Goal: Task Accomplishment & Management: Manage account settings

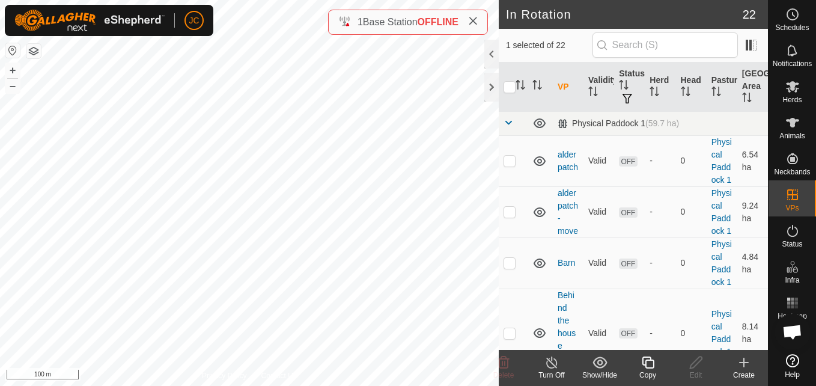
checkbox input "true"
checkbox input "false"
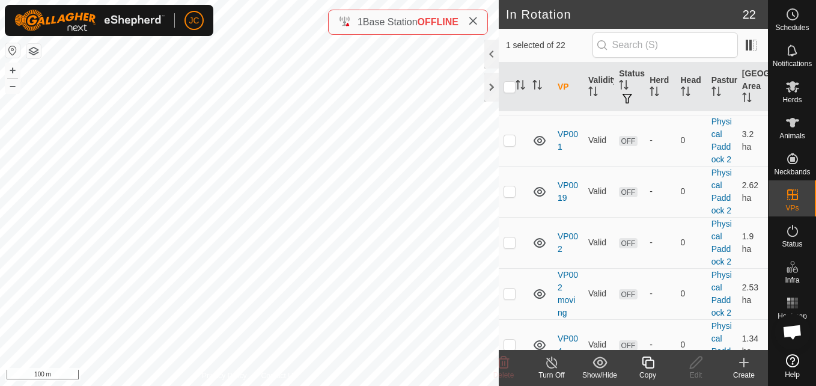
scroll to position [841, 0]
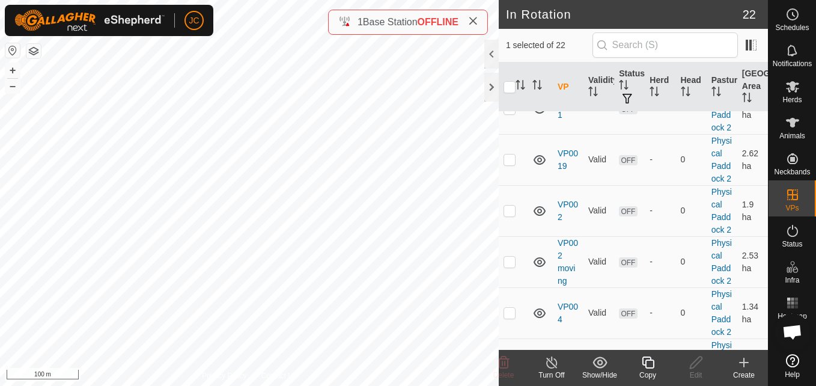
click at [647, 370] on div "Copy" at bounding box center [648, 375] width 48 height 11
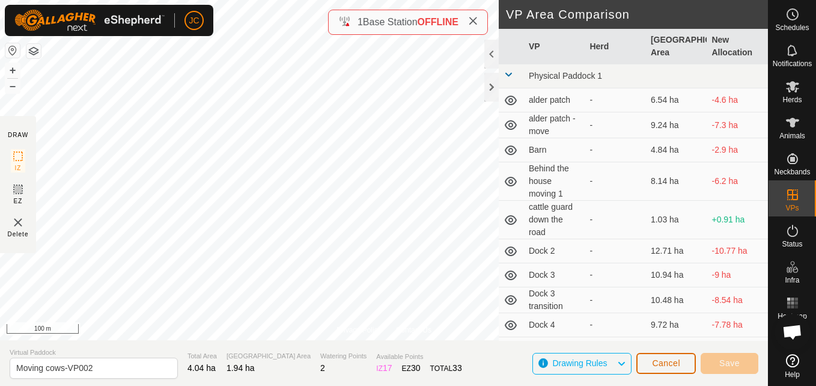
click at [678, 368] on button "Cancel" at bounding box center [665, 363] width 59 height 21
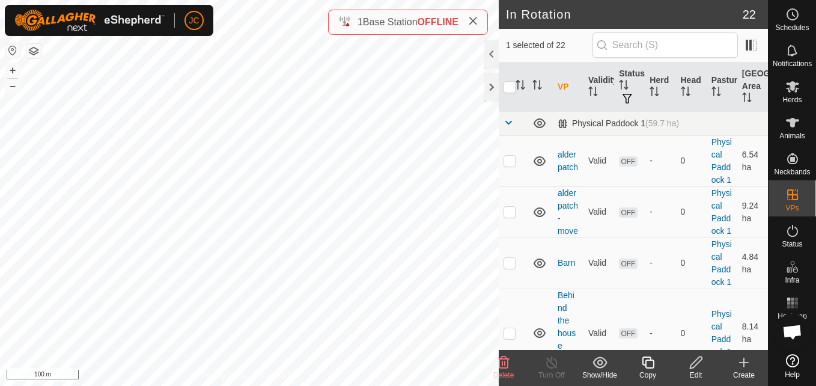
checkbox input "false"
checkbox input "true"
checkbox input "false"
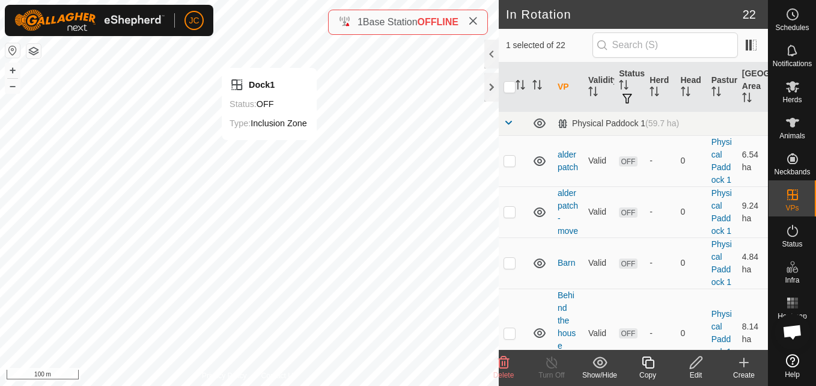
checkbox input "false"
checkbox input "true"
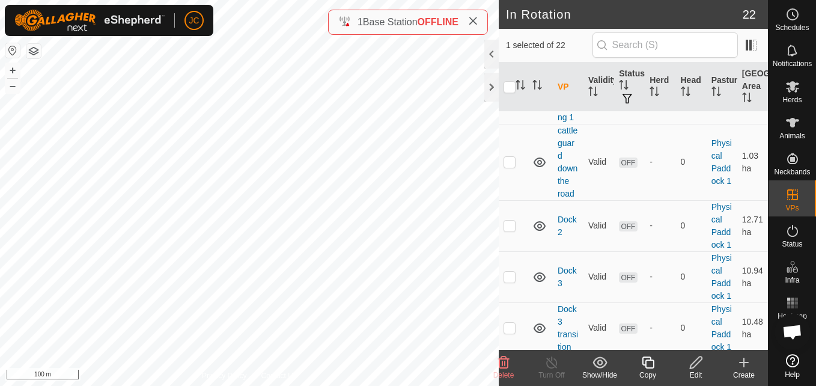
scroll to position [278, 0]
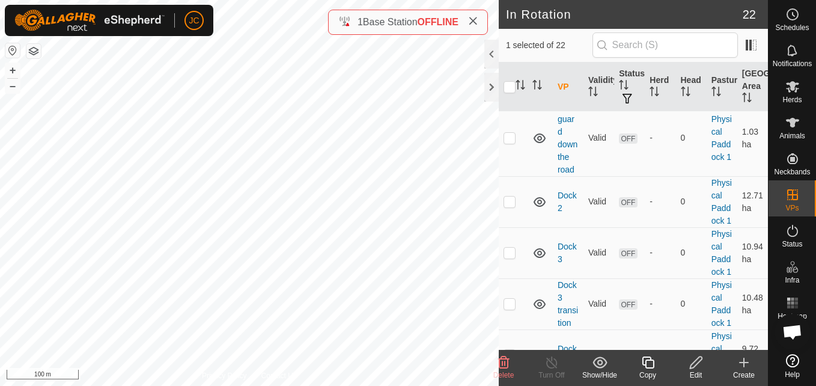
click at [684, 373] on div "Edit" at bounding box center [696, 375] width 48 height 11
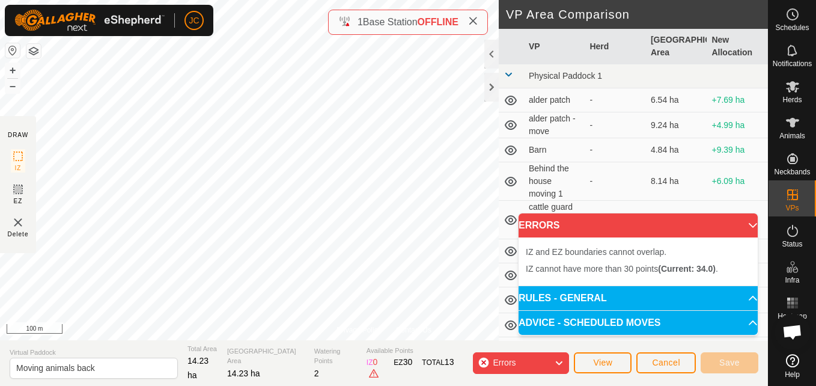
click at [336, 16] on div "Privacy Policy Contact Us Status: OFF Type: Inclusion Zone + – ⇧ i 100 m DRAW I…" at bounding box center [384, 193] width 768 height 386
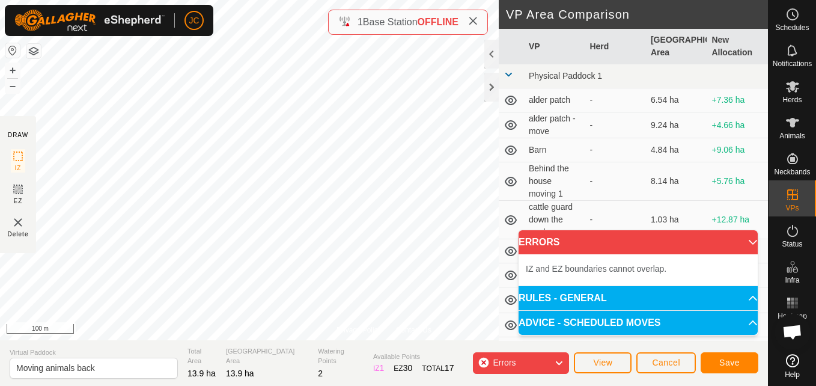
click at [604, 268] on span "IZ and EZ boundaries cannot overlap." at bounding box center [596, 269] width 141 height 10
drag, startPoint x: 604, startPoint y: 268, endPoint x: 580, endPoint y: 268, distance: 23.4
click at [580, 268] on span "IZ and EZ boundaries cannot overlap." at bounding box center [596, 269] width 141 height 10
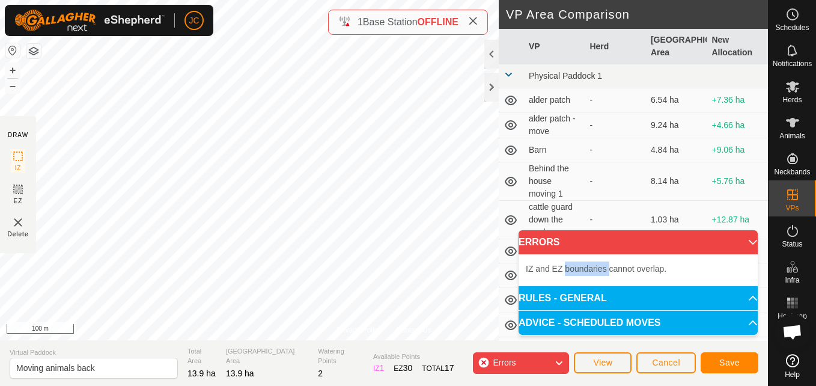
click at [580, 268] on span "IZ and EZ boundaries cannot overlap." at bounding box center [596, 269] width 141 height 10
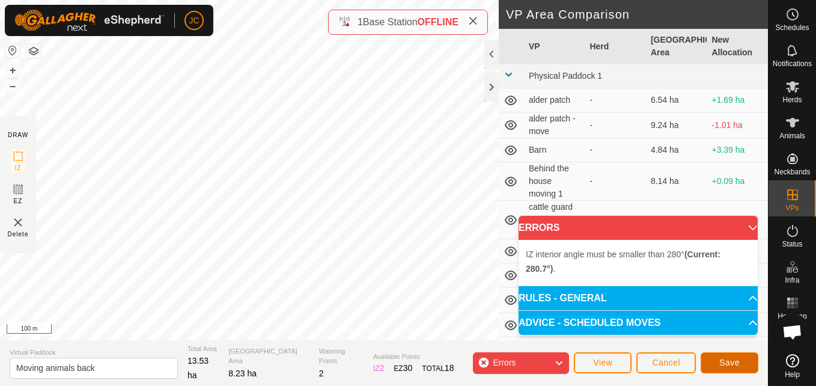
click at [728, 356] on button "Save" at bounding box center [730, 362] width 58 height 21
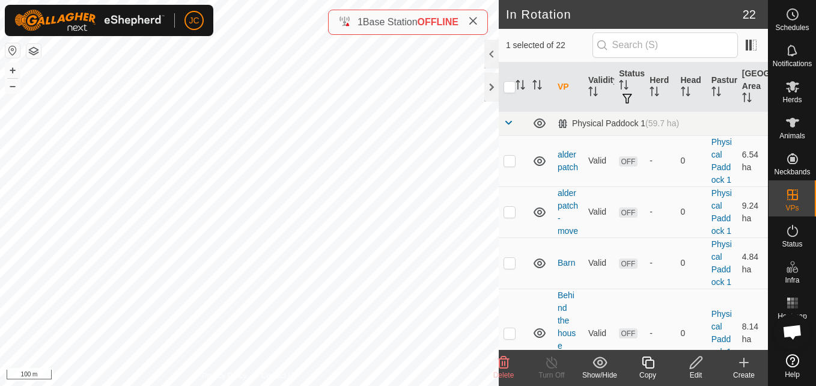
checkbox input "false"
checkbox input "true"
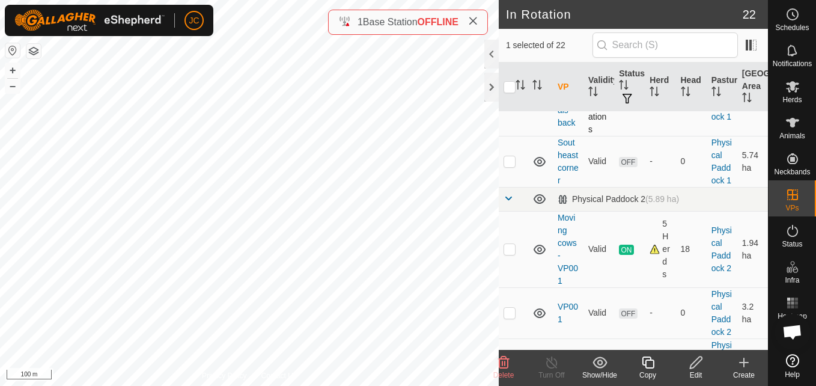
scroll to position [651, 0]
click at [698, 365] on icon at bounding box center [696, 362] width 15 height 14
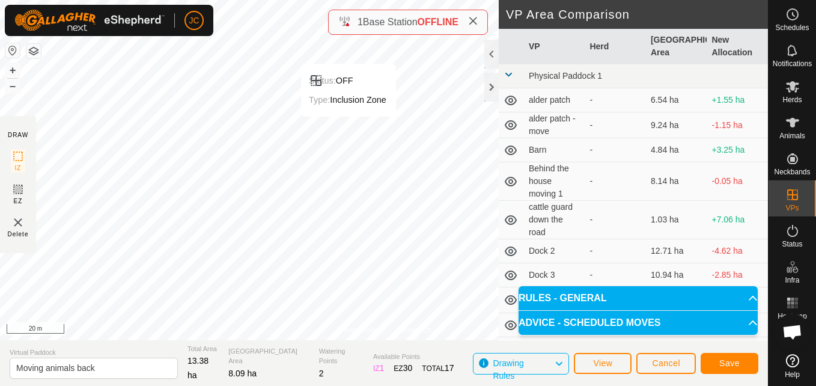
click at [746, 364] on button "Save" at bounding box center [730, 363] width 58 height 21
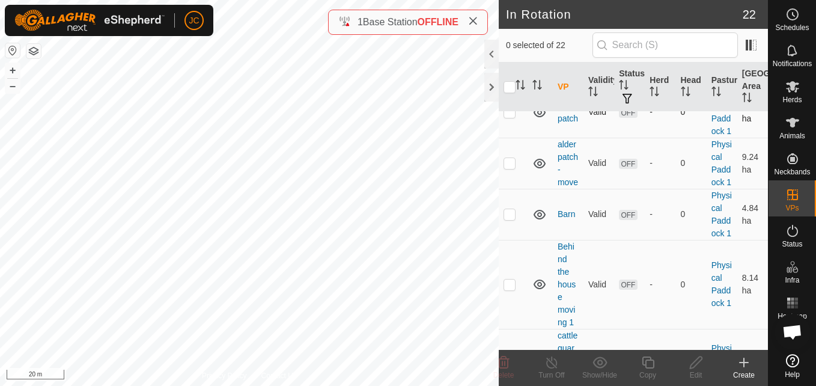
scroll to position [49, 0]
click at [785, 114] on es-animals-svg-icon at bounding box center [793, 122] width 22 height 19
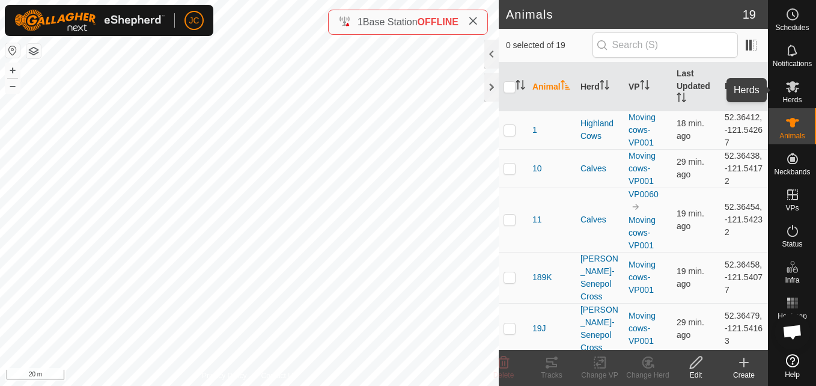
click at [789, 92] on icon at bounding box center [792, 86] width 13 height 11
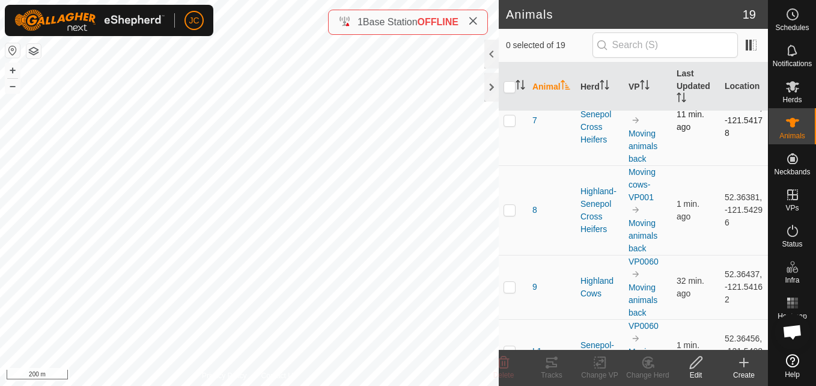
scroll to position [1149, 0]
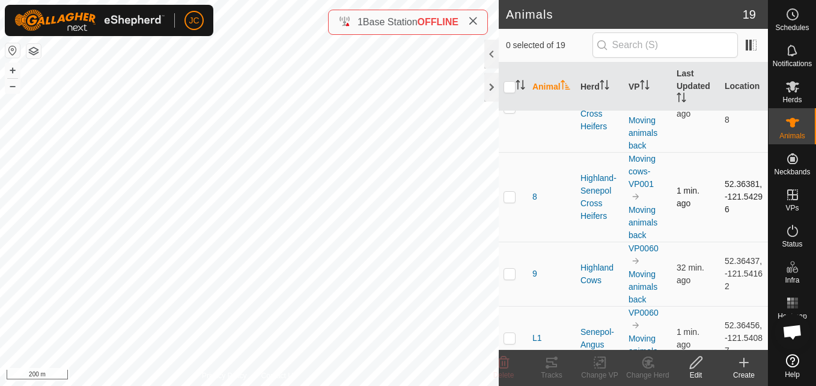
click at [513, 201] on p-checkbox at bounding box center [510, 197] width 12 height 10
checkbox input "true"
click at [739, 188] on td "52.36381, -121.54296" at bounding box center [744, 197] width 48 height 90
copy td "52.36381"
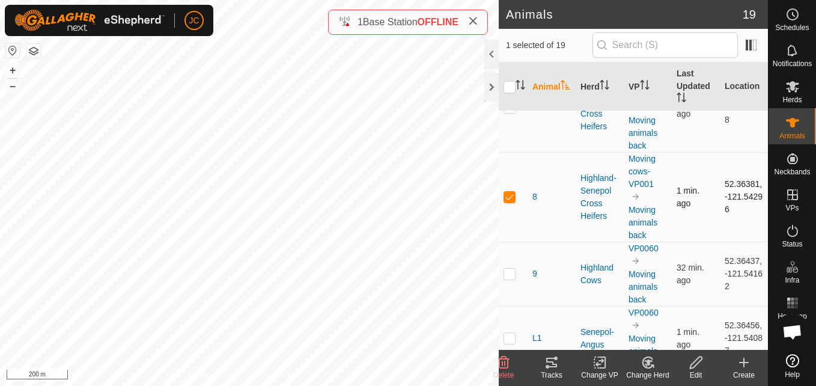
click at [734, 216] on td "52.36381, -121.54296" at bounding box center [744, 197] width 48 height 90
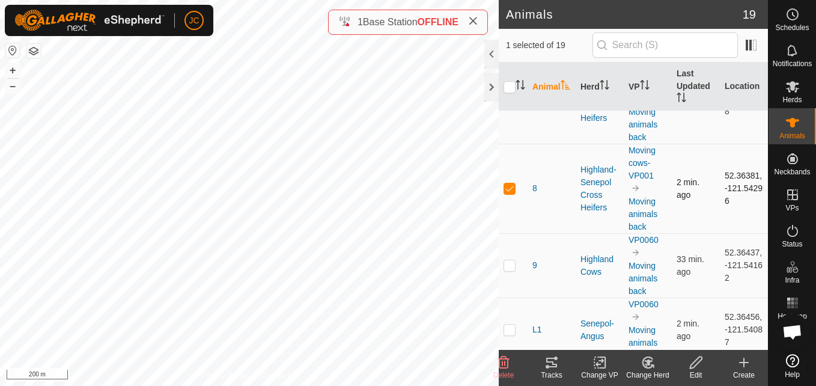
scroll to position [1158, 0]
drag, startPoint x: 716, startPoint y: 180, endPoint x: 734, endPoint y: 226, distance: 49.3
click at [734, 226] on td "52.36381, -121.54296" at bounding box center [744, 188] width 48 height 90
copy td "52.36381, -121.54296"
click at [702, 225] on td "2 min. ago" at bounding box center [696, 188] width 48 height 90
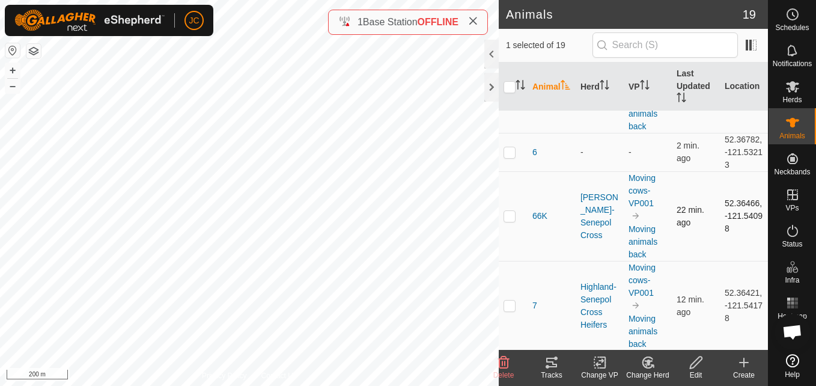
scroll to position [955, 0]
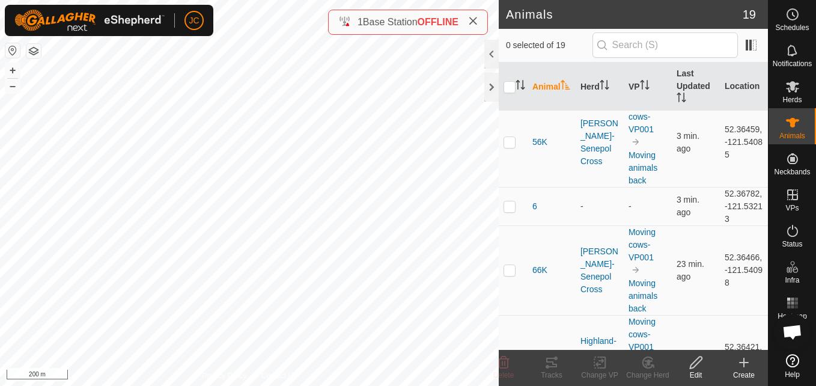
scroll to position [907, 0]
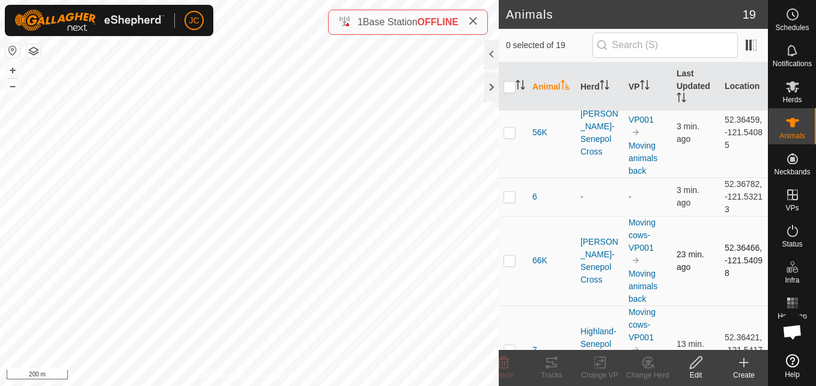
click at [688, 268] on span "23 min. ago" at bounding box center [691, 260] width 28 height 22
drag, startPoint x: 688, startPoint y: 268, endPoint x: 678, endPoint y: 269, distance: 10.2
click at [678, 269] on span "23 min. ago" at bounding box center [691, 260] width 28 height 22
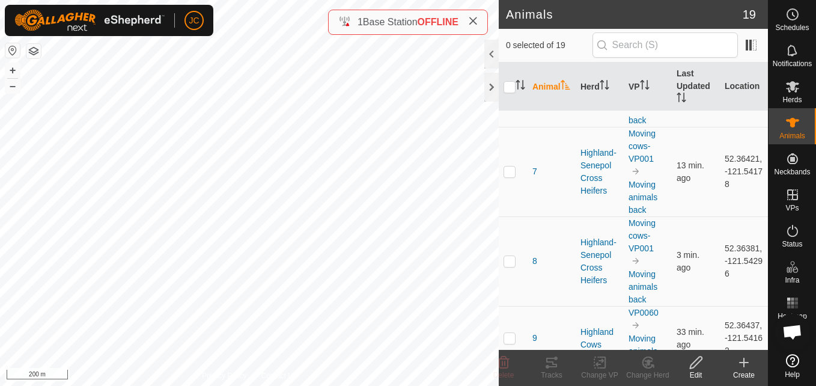
scroll to position [1086, 0]
click at [681, 272] on span "3 min. ago" at bounding box center [688, 260] width 23 height 22
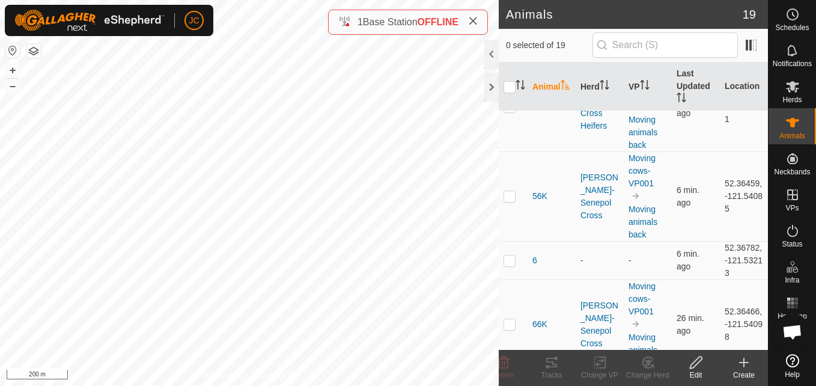
scroll to position [844, 0]
click at [737, 248] on td "52.36782, -121.53213" at bounding box center [744, 259] width 48 height 38
copy td "52.36782"
click at [735, 276] on td "52.36782, -121.53213" at bounding box center [744, 259] width 48 height 38
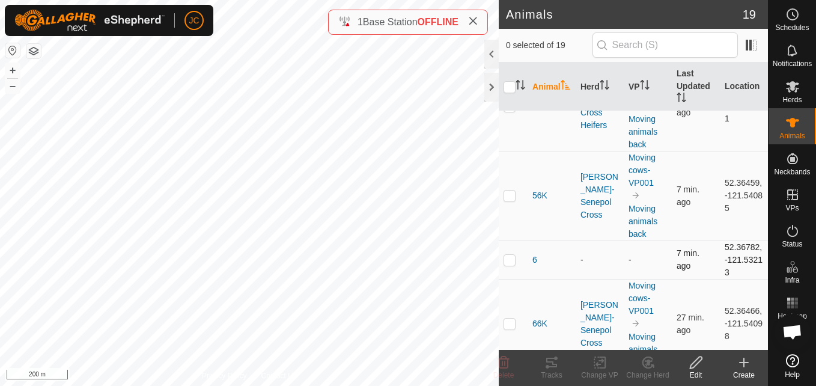
click at [735, 276] on td "52.36782, -121.53213" at bounding box center [744, 259] width 48 height 38
copy td "121.53213"
drag, startPoint x: 714, startPoint y: 247, endPoint x: 731, endPoint y: 279, distance: 36.5
click at [731, 279] on td "52.36782, -121.53213" at bounding box center [744, 259] width 48 height 38
copy td "52.36782, -121.53213"
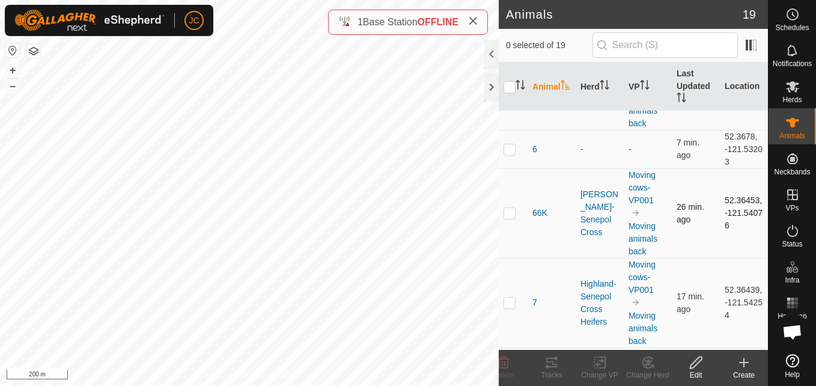
scroll to position [940, 0]
checkbox input "true"
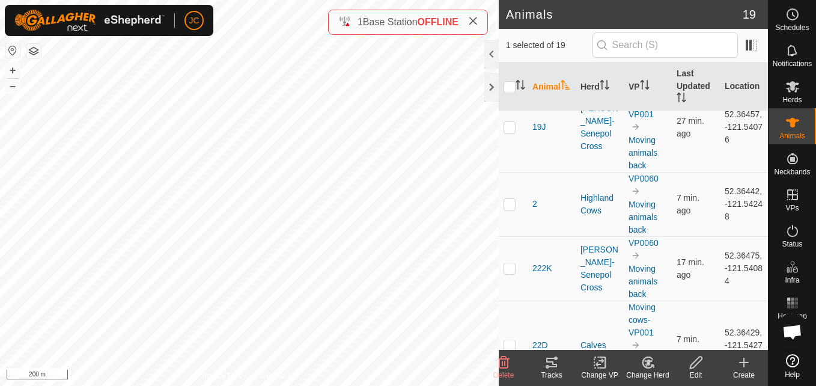
scroll to position [347, 0]
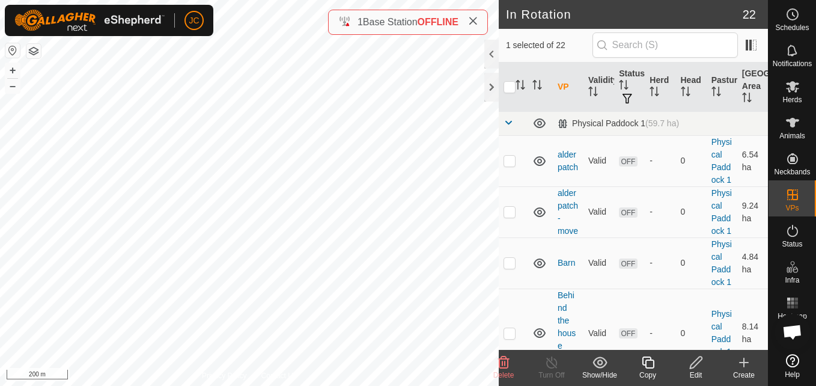
checkbox input "true"
checkbox input "false"
checkbox input "true"
checkbox input "false"
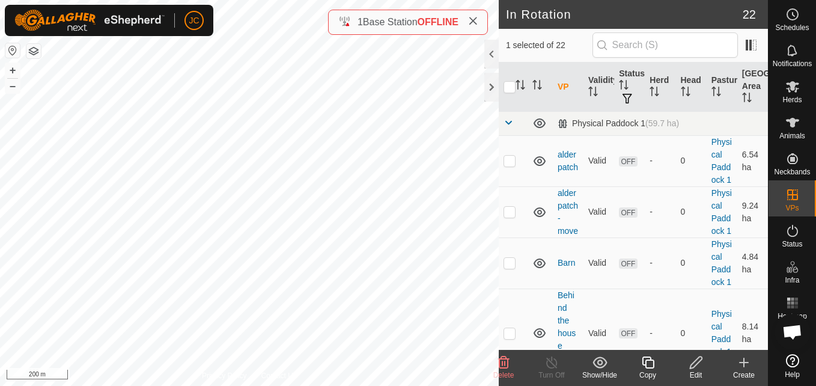
checkbox input "true"
checkbox input "false"
checkbox input "true"
checkbox input "false"
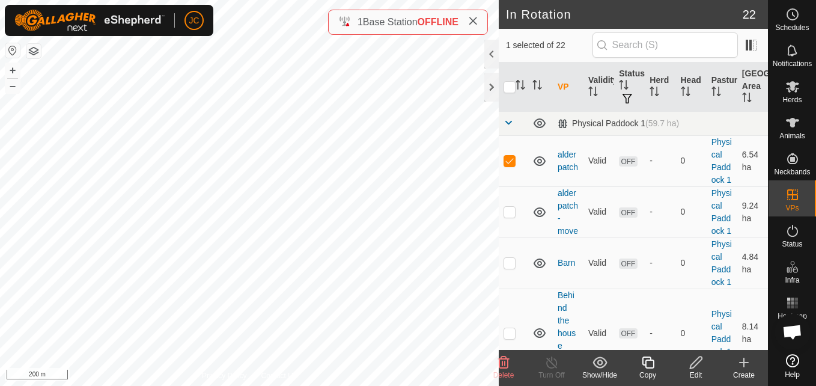
checkbox input "false"
checkbox input "true"
checkbox input "false"
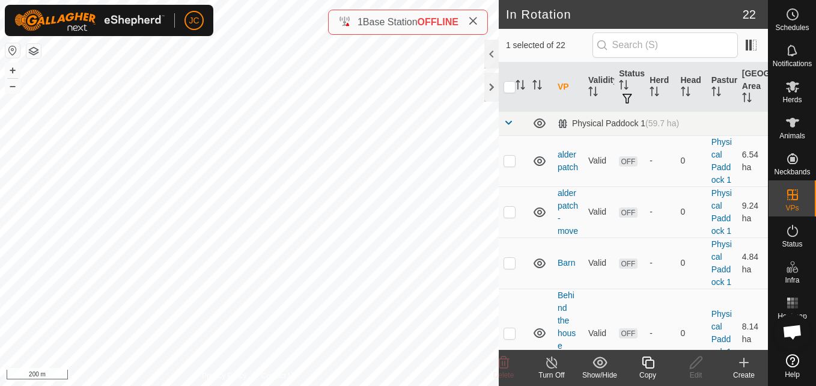
checkbox input "true"
checkbox input "false"
checkbox input "true"
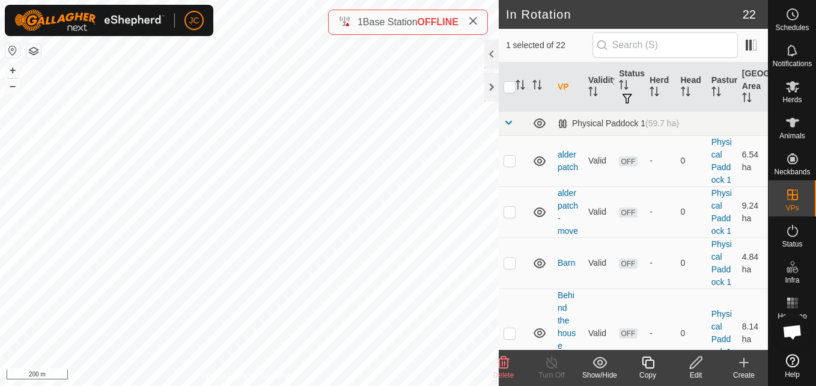
checkbox input "true"
checkbox input "false"
checkbox input "true"
checkbox input "false"
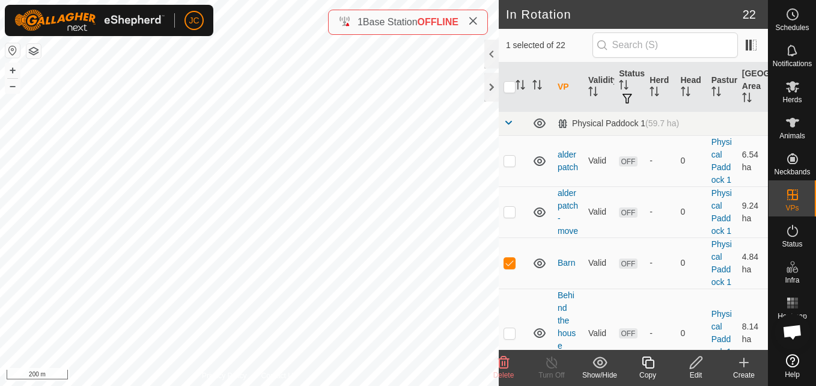
checkbox input "false"
checkbox input "true"
checkbox input "false"
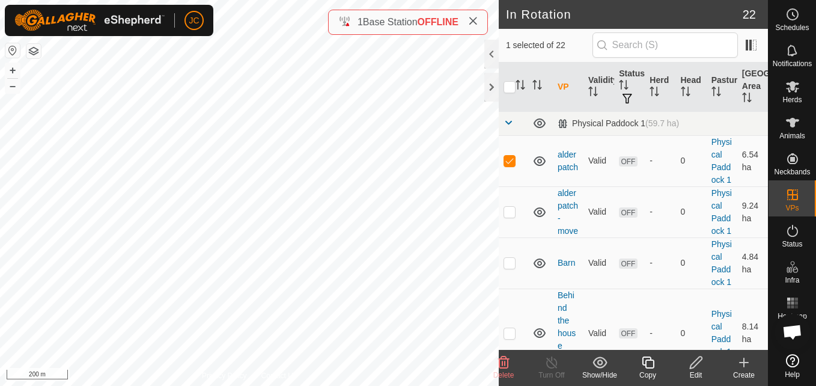
checkbox input "true"
checkbox input "false"
checkbox input "true"
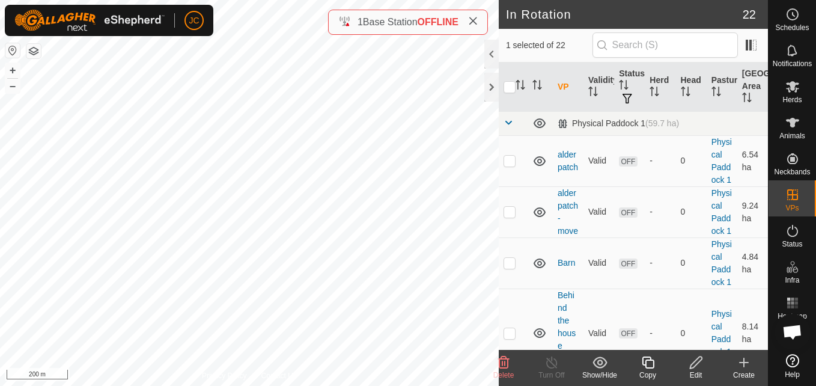
checkbox input "true"
checkbox input "false"
checkbox input "true"
